Goal: Task Accomplishment & Management: Manage account settings

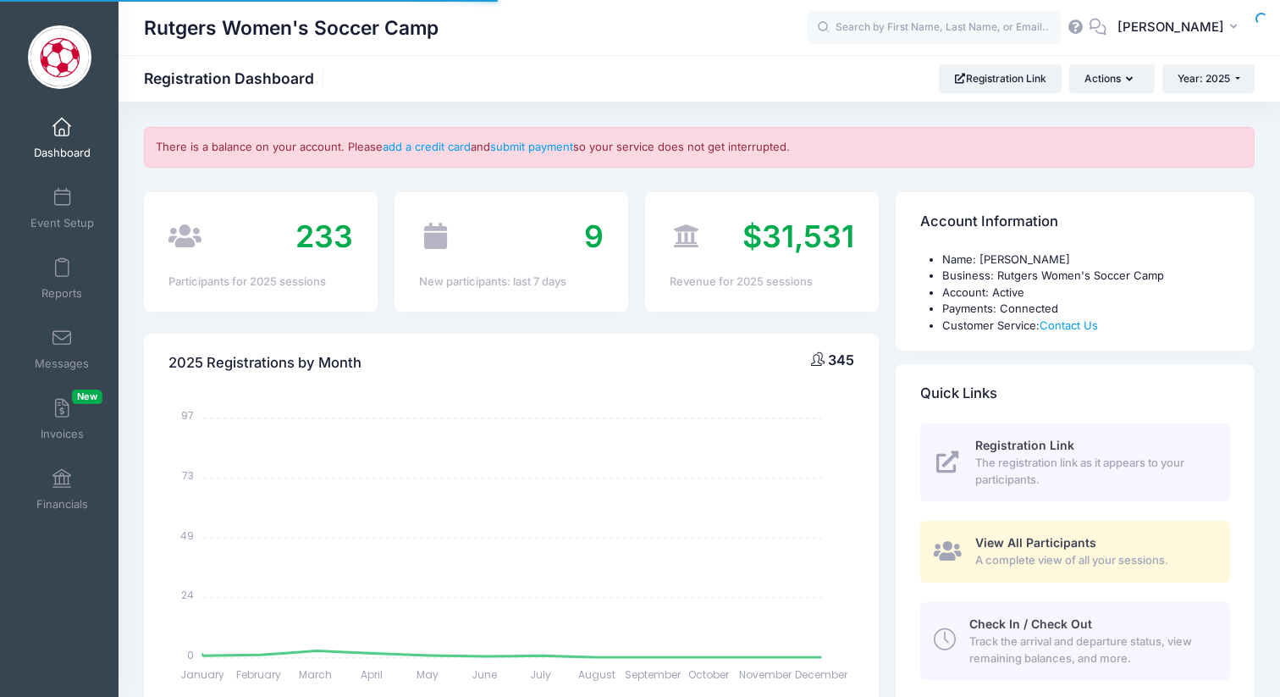
select select
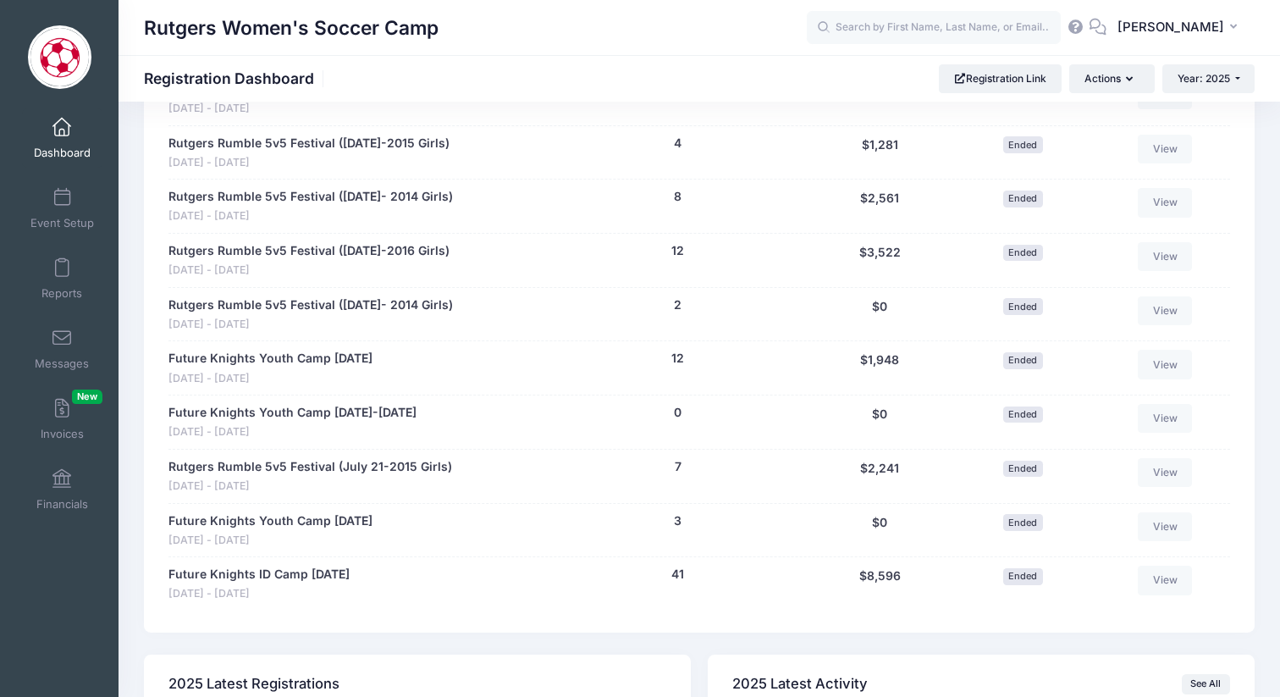
scroll to position [1494, 0]
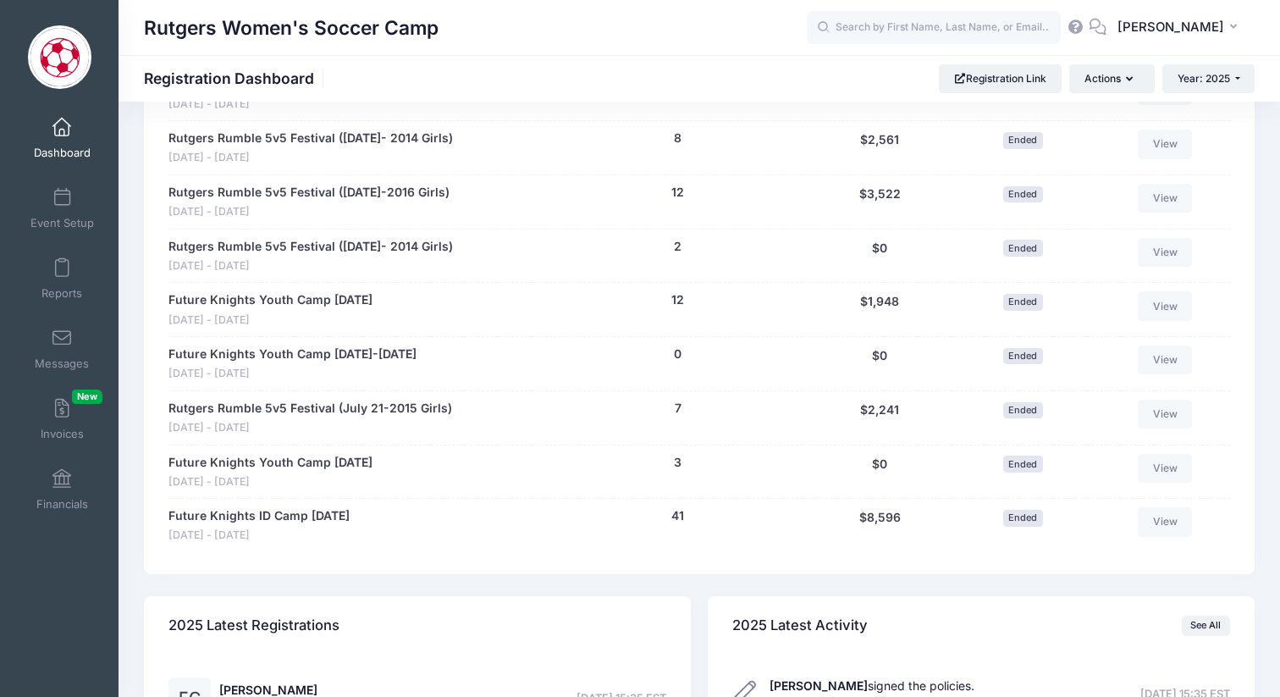
click at [684, 512] on div "41 (Waitlist: 0)" at bounding box center [678, 525] width 255 height 36
click at [678, 517] on button "41" at bounding box center [677, 516] width 13 height 18
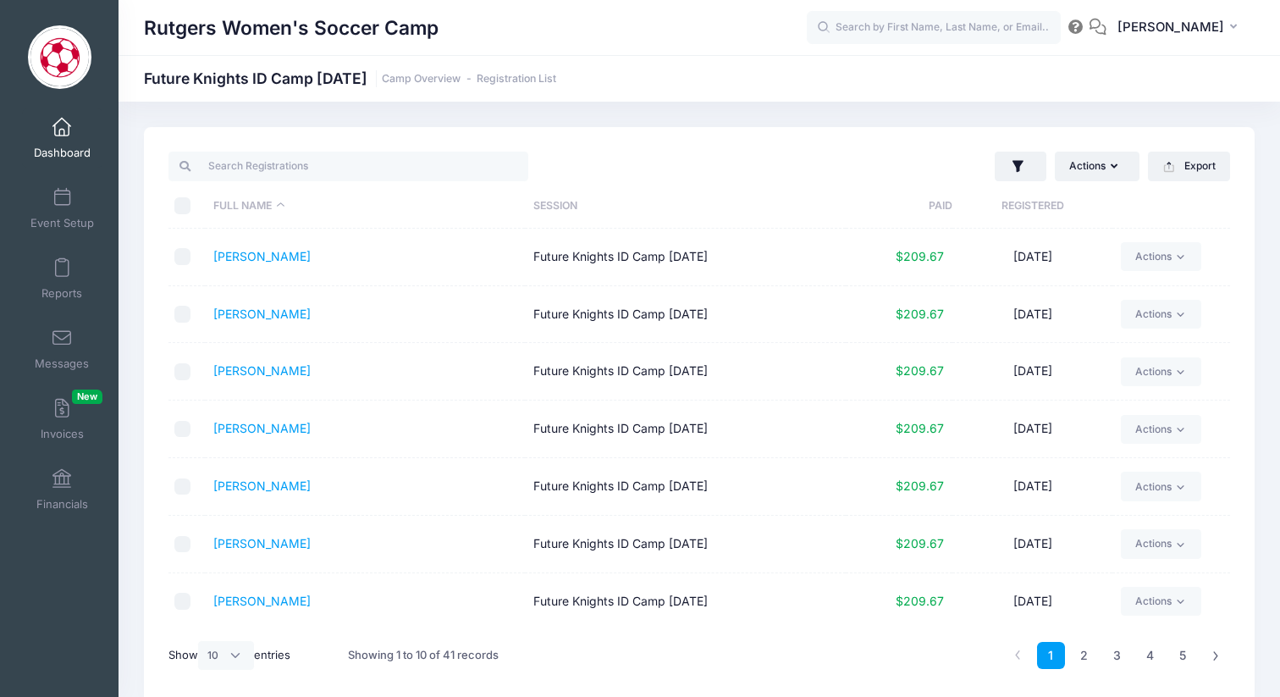
click at [937, 207] on th "Paid" at bounding box center [899, 206] width 107 height 45
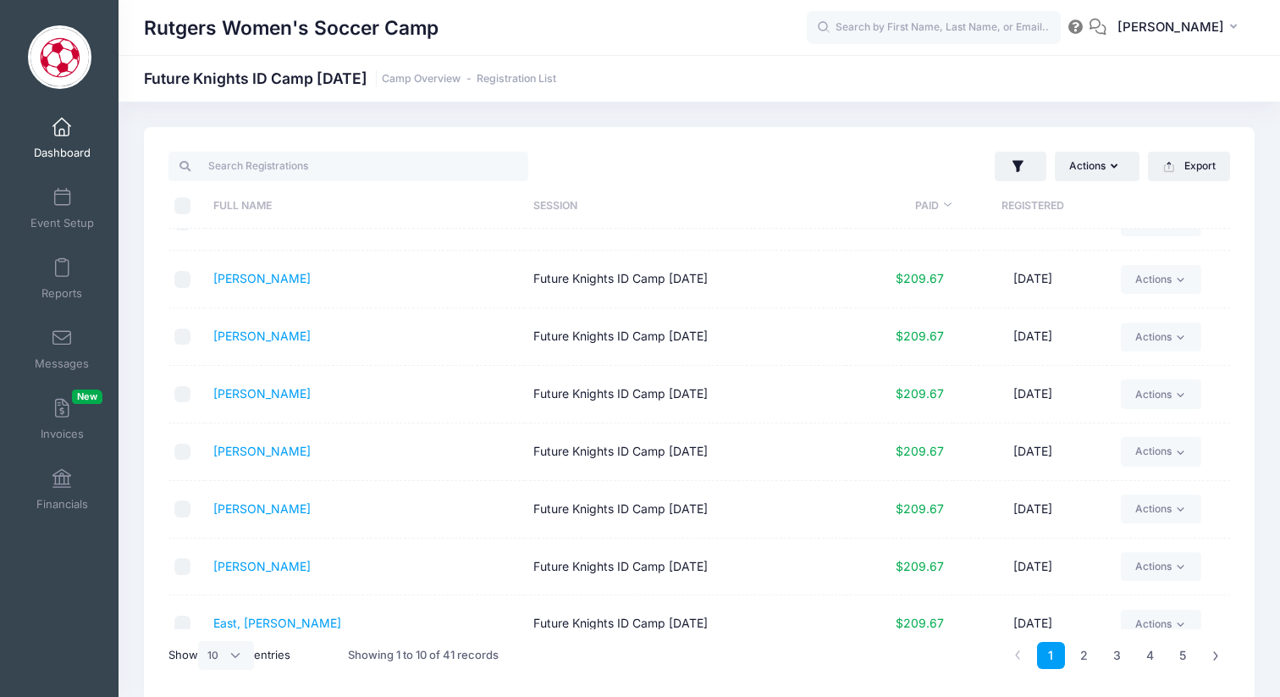
scroll to position [119, 0]
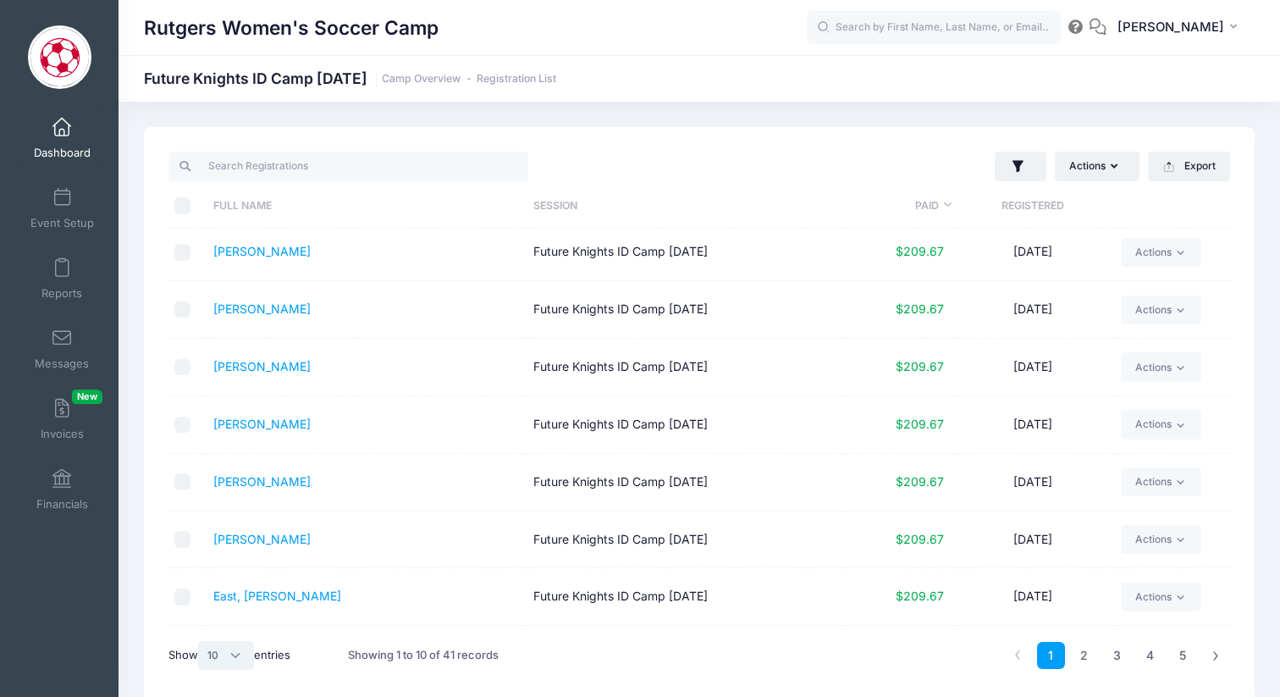
click at [246, 660] on select "All 10 25 50" at bounding box center [226, 655] width 56 height 29
select select "-1"
click at [936, 197] on th "Paid" at bounding box center [899, 206] width 107 height 45
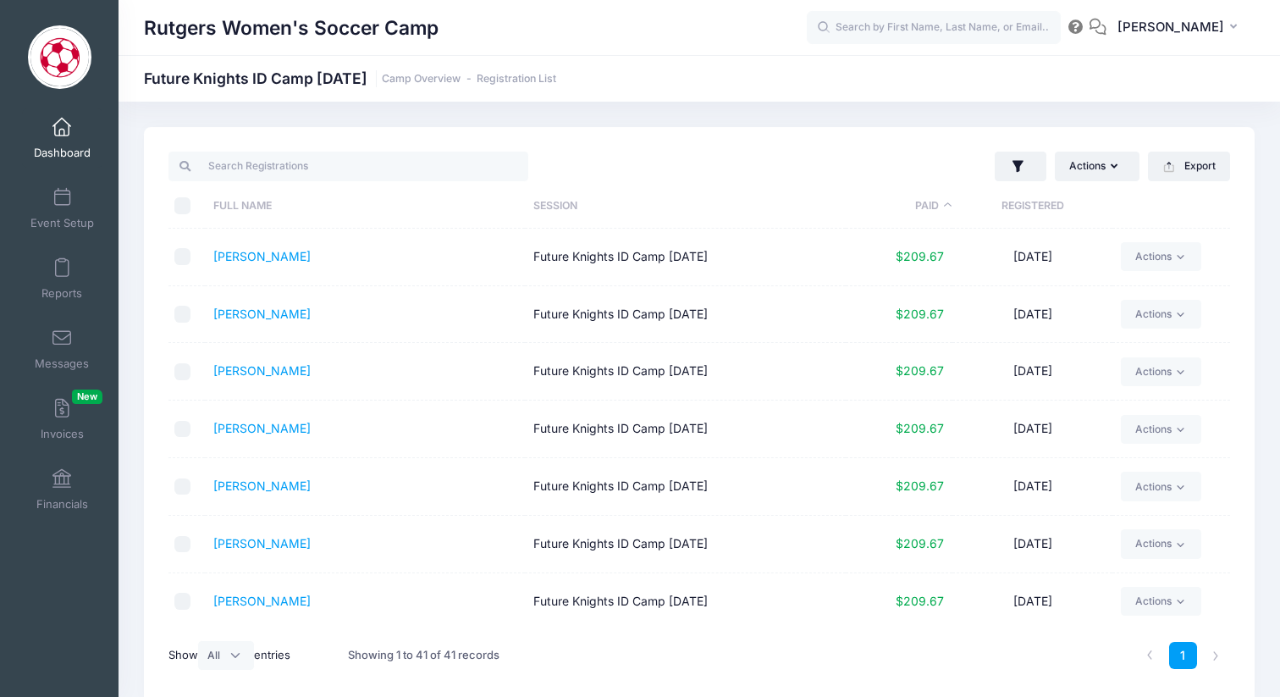
click at [936, 197] on th "Paid" at bounding box center [899, 206] width 107 height 45
